Goal: Task Accomplishment & Management: Manage account settings

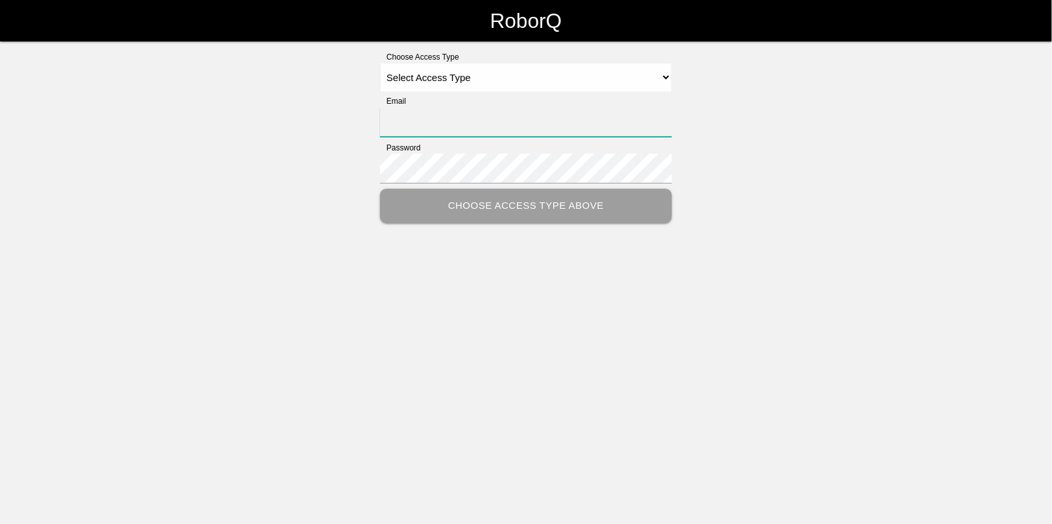
type input "[EMAIL_ADDRESS][DOMAIN_NAME]"
click at [396, 75] on select "Select Access Type Admin Customer Supervisor Worker" at bounding box center [526, 77] width 292 height 29
select select "Admin"
click at [380, 63] on select "Select Access Type Admin Customer Supervisor Worker" at bounding box center [526, 77] width 292 height 29
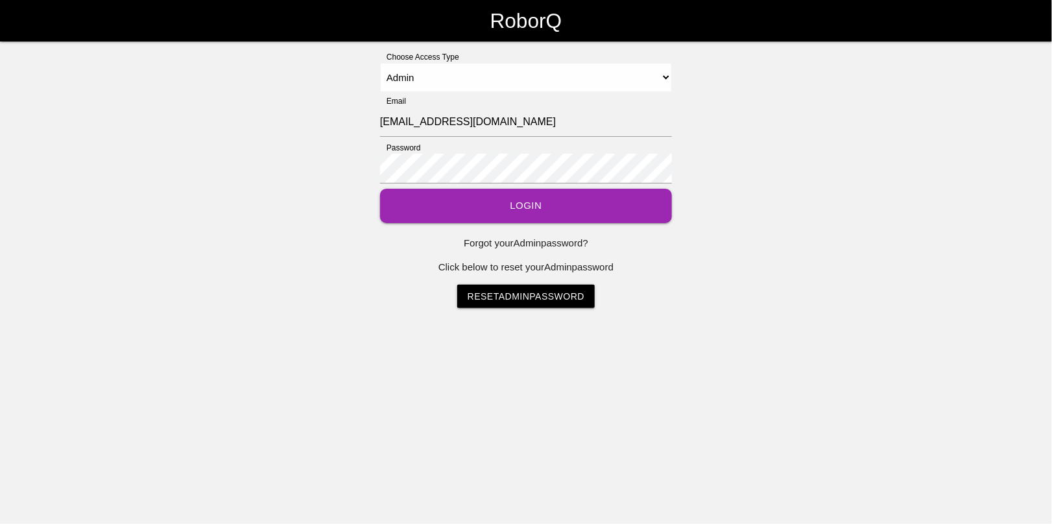
click at [501, 210] on button "Login" at bounding box center [526, 206] width 292 height 34
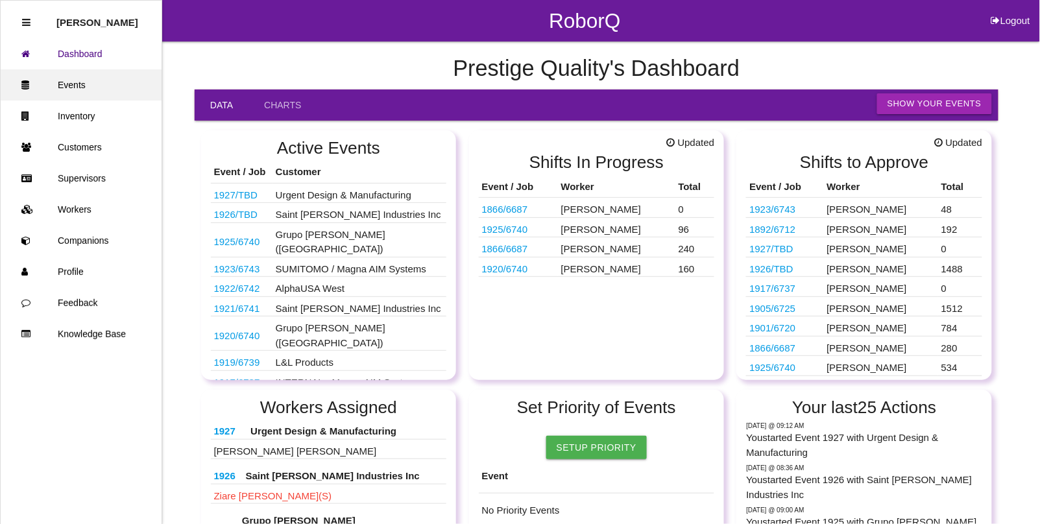
click at [86, 83] on link "Events" at bounding box center [81, 84] width 161 height 31
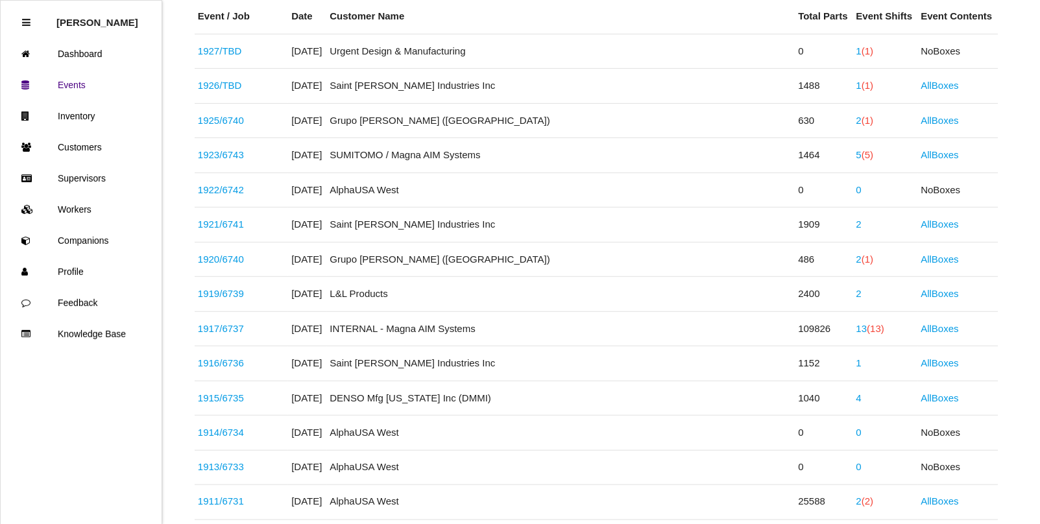
scroll to position [162, 0]
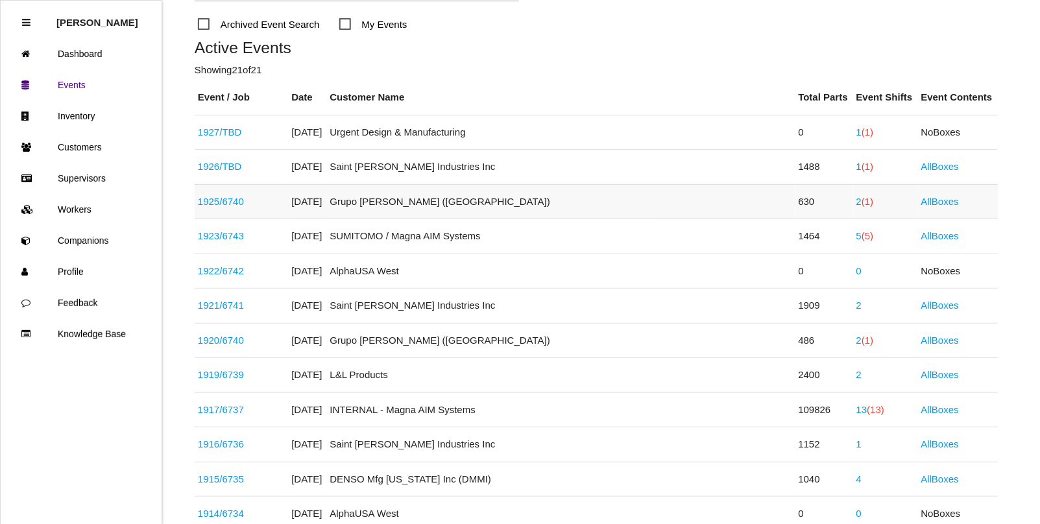
click at [861, 204] on span "(1)" at bounding box center [867, 201] width 12 height 11
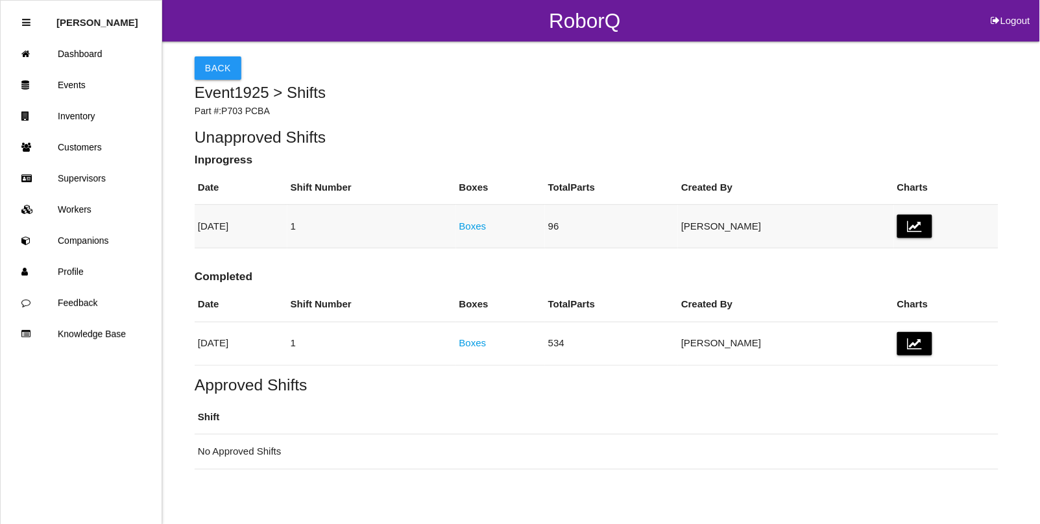
click at [486, 228] on link "Boxes" at bounding box center [472, 226] width 27 height 11
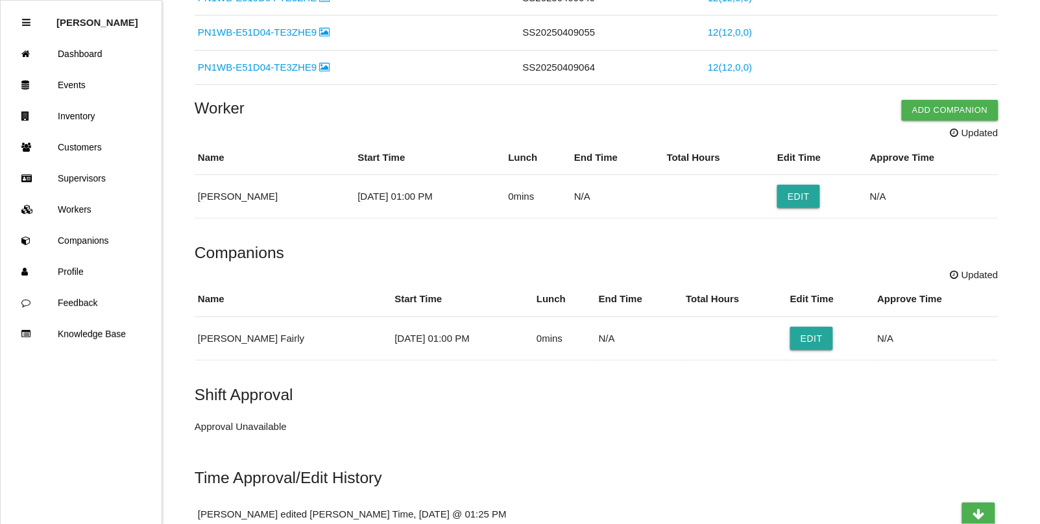
scroll to position [588, 0]
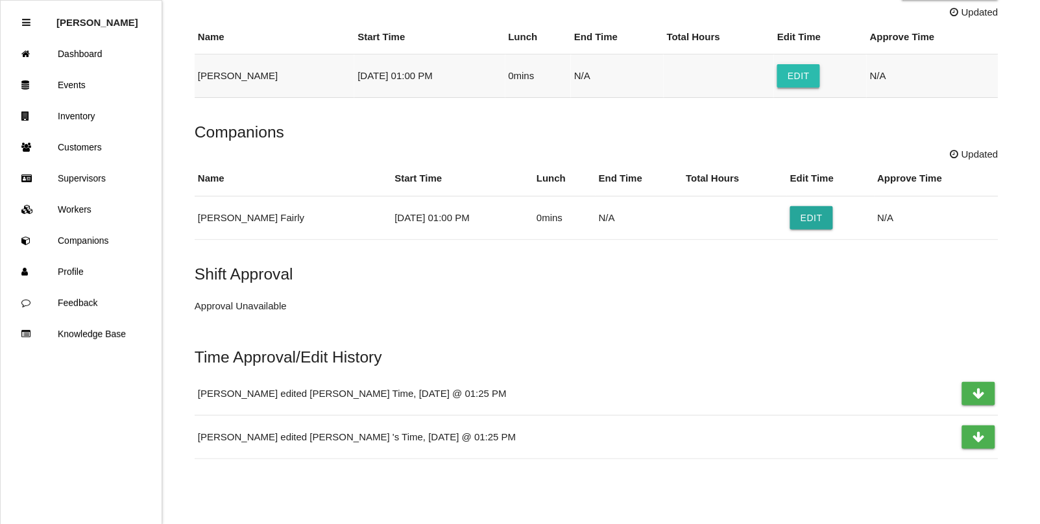
click at [800, 77] on button "Edit" at bounding box center [798, 75] width 43 height 23
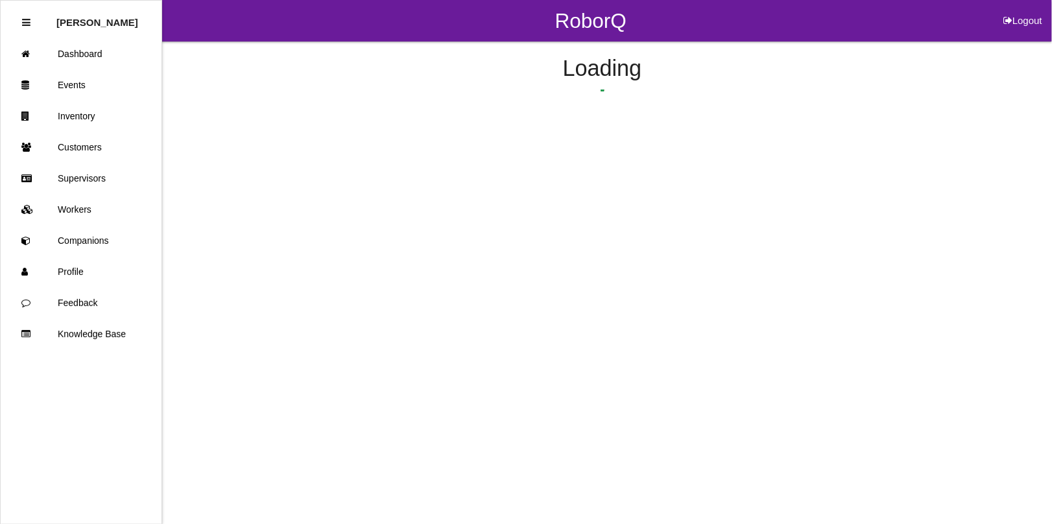
select select "2"
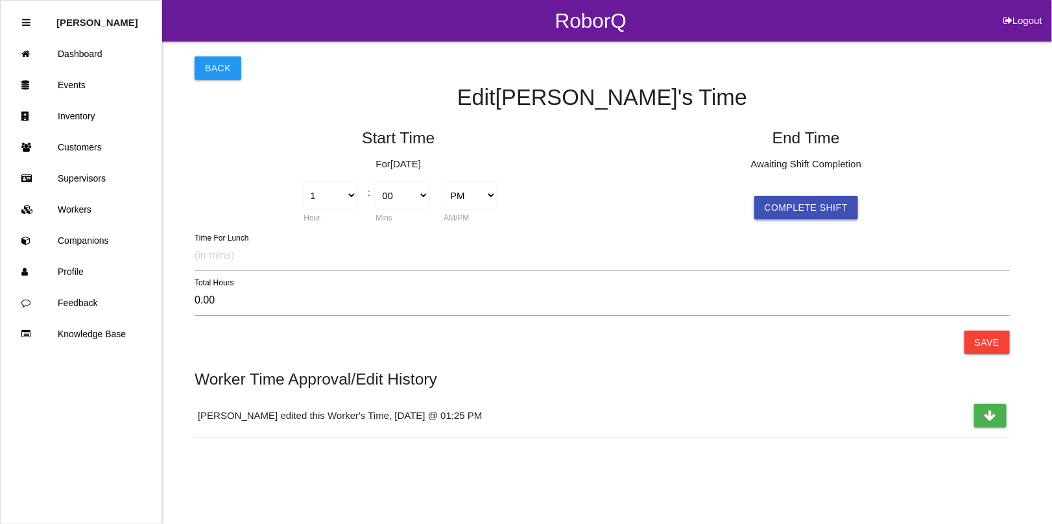
click at [779, 211] on button "Complete Shift" at bounding box center [806, 207] width 104 height 23
select select "4"
select select "2"
type input "3.03"
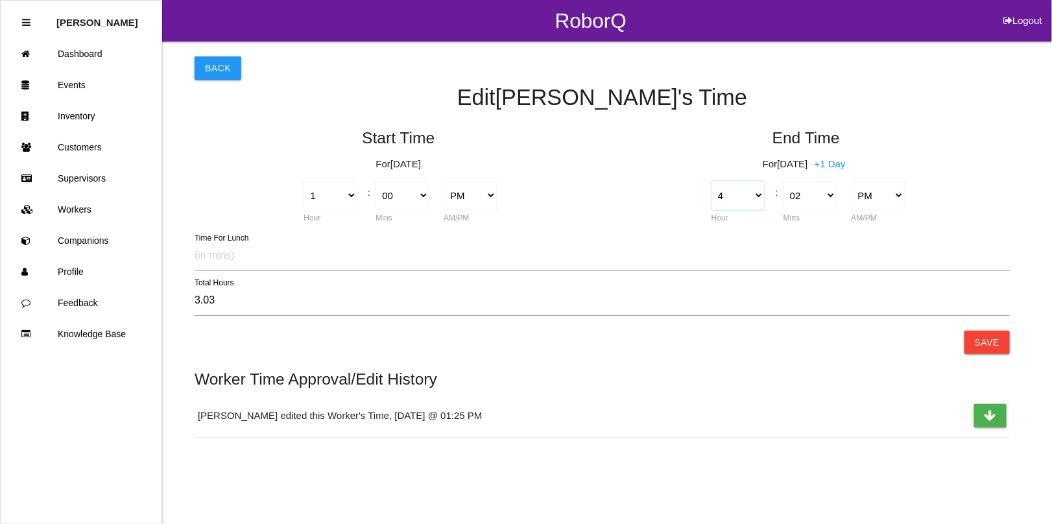
click at [758, 199] on select "1 2 3 4 5 6 7 8 9 10 11 12" at bounding box center [738, 195] width 53 height 29
select select "3"
click at [712, 181] on select "1 2 3 4 5 6 7 8 9 10 11 12" at bounding box center [738, 195] width 53 height 29
type input "2.03"
click at [825, 196] on select "00 01 02 03 04 05 06 07 08 09 10 11 12 13 14 15 16 17 18 19 20 21 22 23 24 25 2…" at bounding box center [810, 195] width 53 height 29
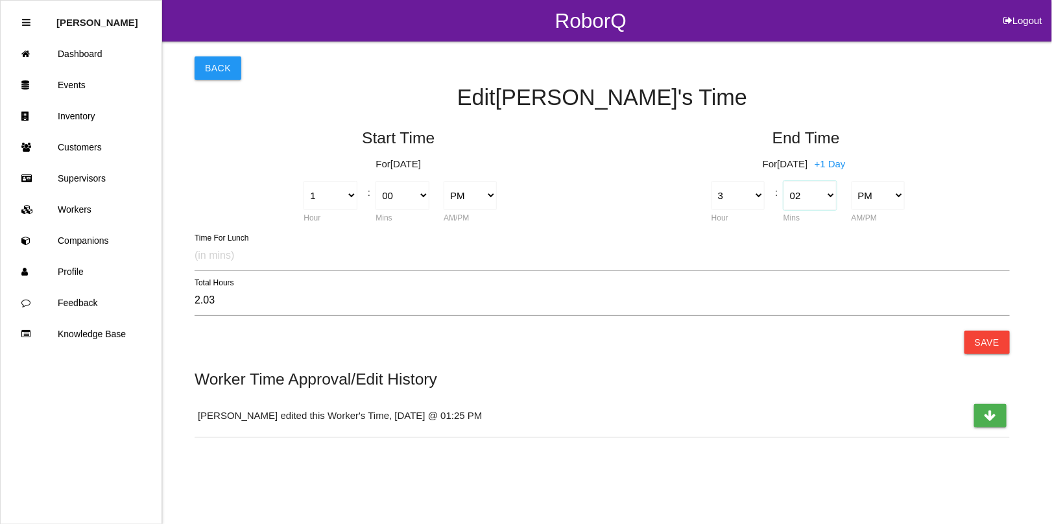
select select "30"
click at [784, 181] on select "00 01 02 03 04 05 06 07 08 09 10 11 12 13 14 15 16 17 18 19 20 21 22 23 24 25 2…" at bounding box center [810, 195] width 53 height 29
type input "2.50"
click at [978, 344] on button "Save" at bounding box center [987, 342] width 45 height 23
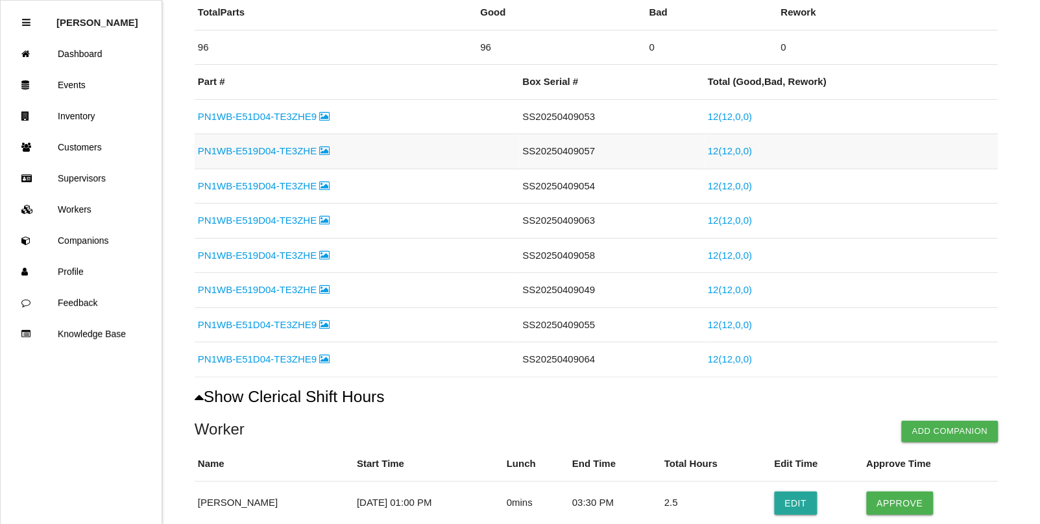
scroll to position [617, 0]
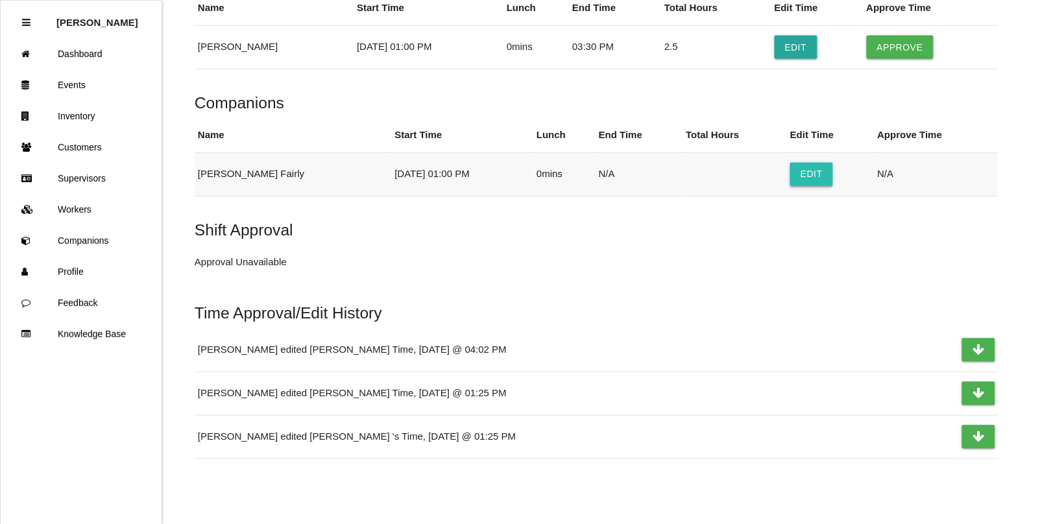
click at [798, 176] on button "Edit" at bounding box center [811, 174] width 43 height 23
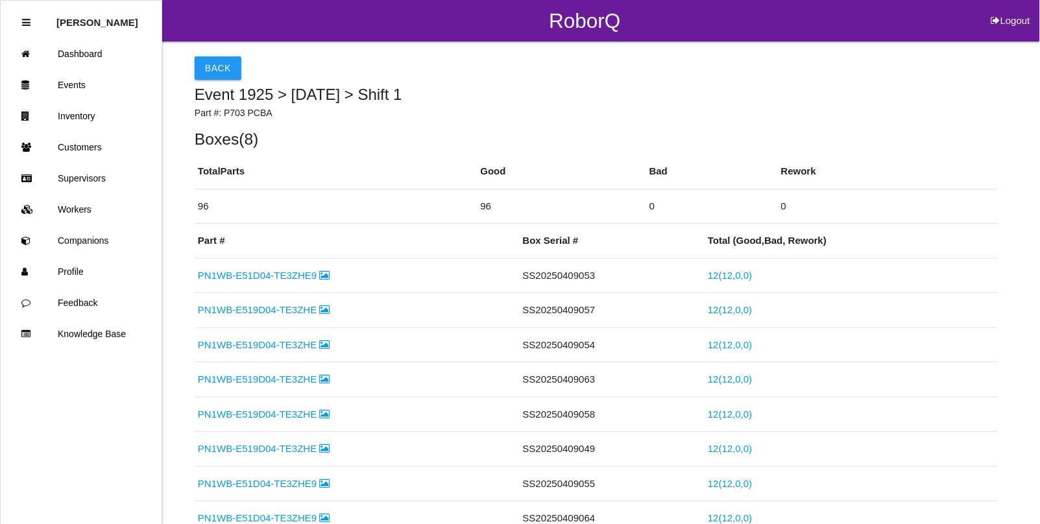
select select "2"
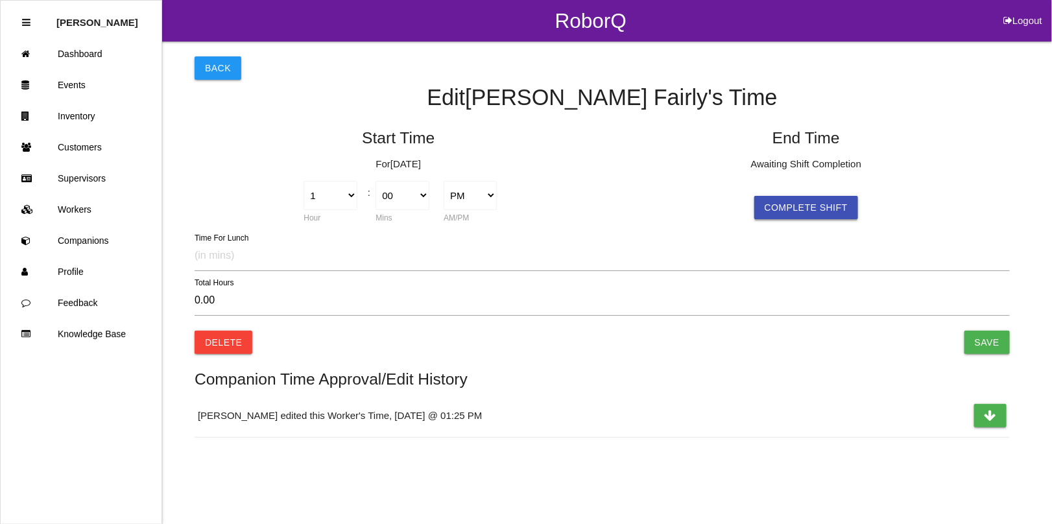
click at [799, 200] on button "Complete Shift" at bounding box center [806, 207] width 104 height 23
type input "3.03"
select select "4"
select select "2"
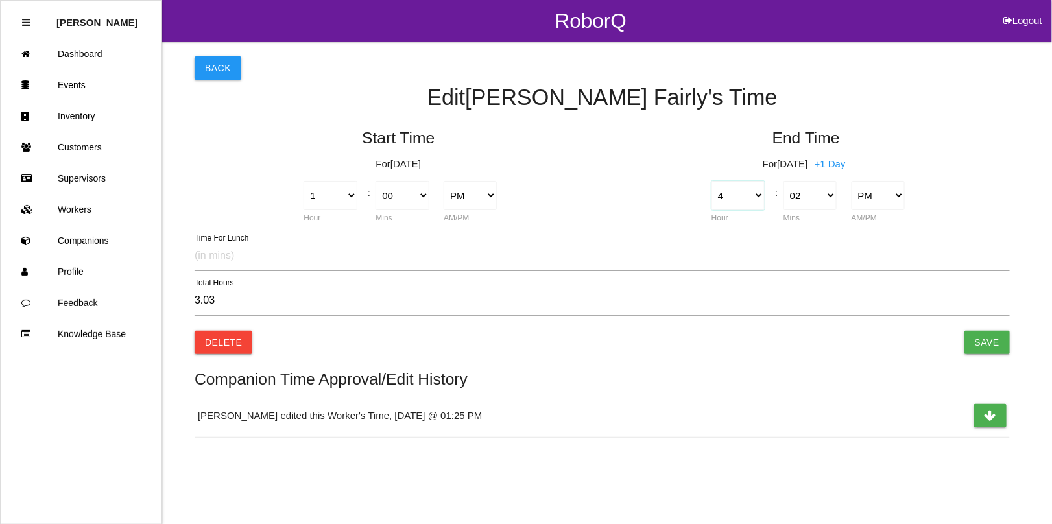
click at [754, 201] on select "1 2 3 4 5 6 7 8 9 10 11 12" at bounding box center [738, 195] width 53 height 29
select select "3"
click at [712, 181] on select "1 2 3 4 5 6 7 8 9 10 11 12" at bounding box center [738, 195] width 53 height 29
type input "2.03"
click at [811, 195] on select "00 01 02 03 04 05 06 07 08 09 10 11 12 13 14 15 16 17 18 19 20 21 22 23 24 25 2…" at bounding box center [810, 195] width 53 height 29
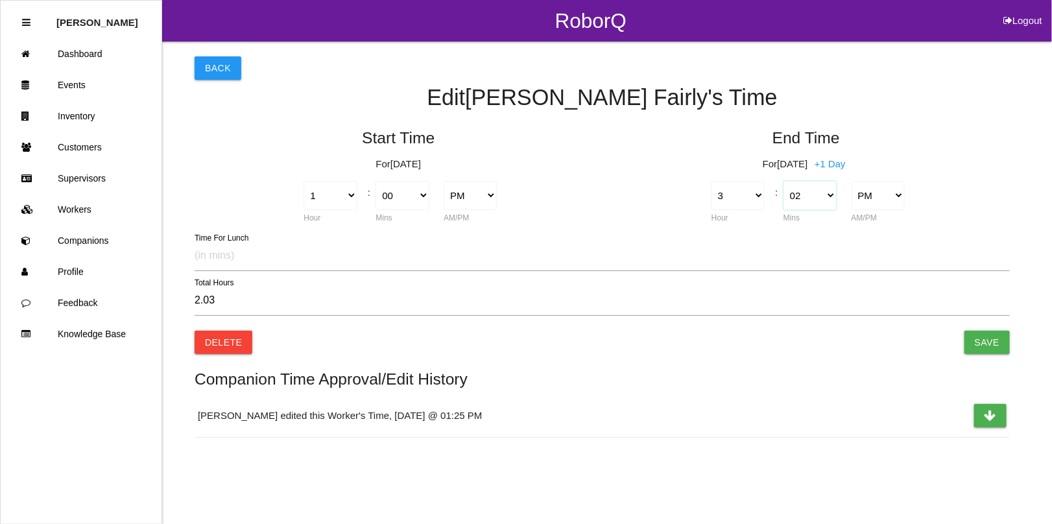
select select "30"
click at [784, 181] on select "00 01 02 03 04 05 06 07 08 09 10 11 12 13 14 15 16 17 18 19 20 21 22 23 24 25 2…" at bounding box center [810, 195] width 53 height 29
type input "2.50"
click at [984, 339] on input "Save" at bounding box center [987, 342] width 45 height 23
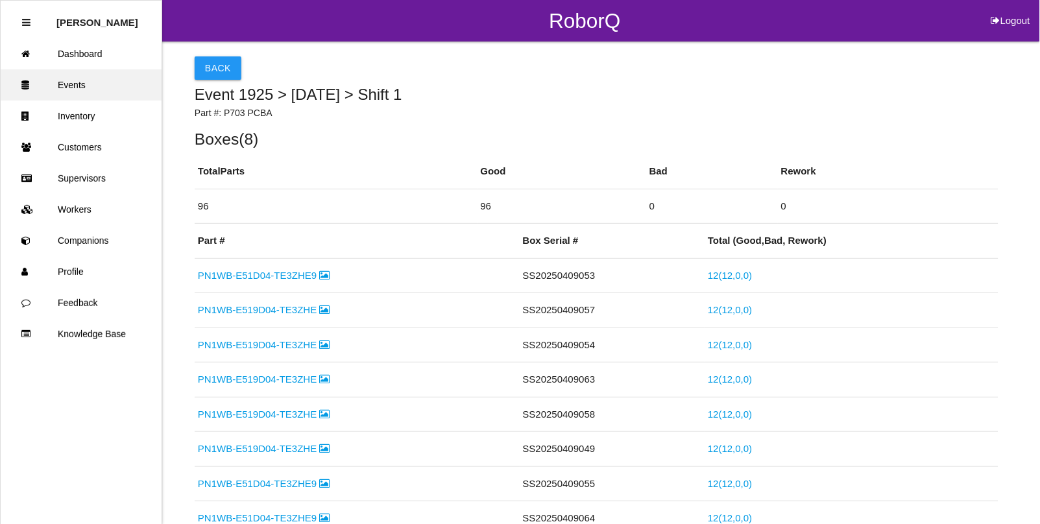
click at [69, 86] on link "Events" at bounding box center [81, 84] width 161 height 31
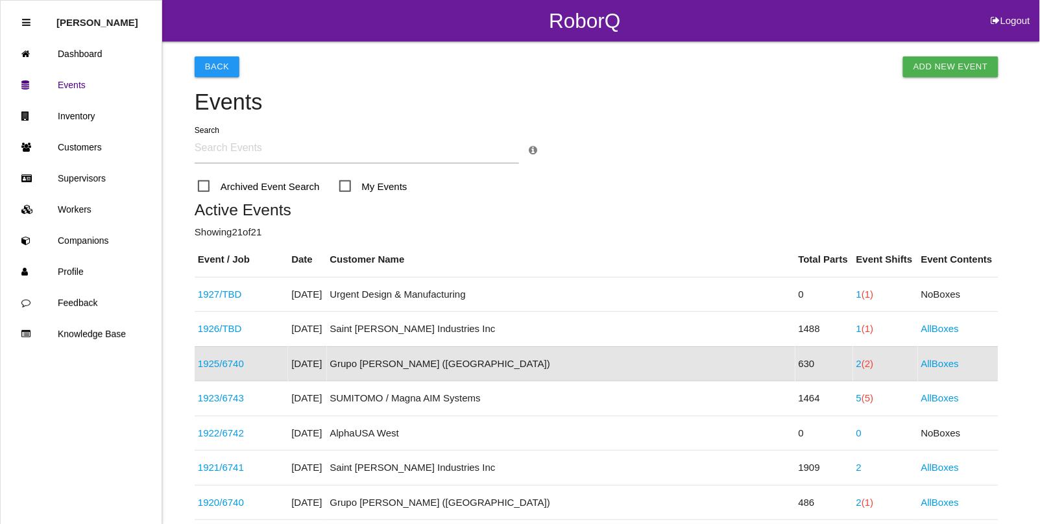
click at [1007, 10] on button "Logout" at bounding box center [1010, 5] width 58 height 10
select select "Admin"
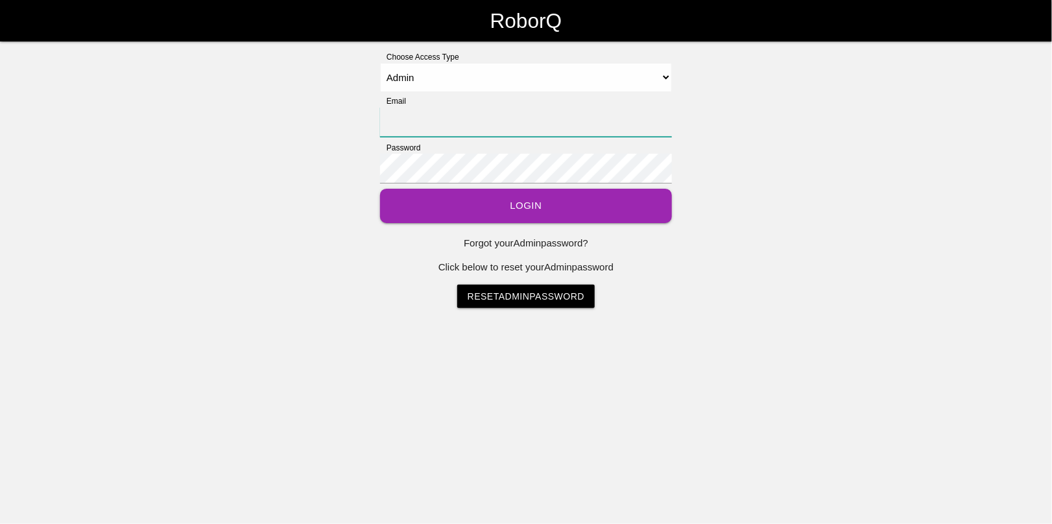
type input "[EMAIL_ADDRESS][DOMAIN_NAME]"
